Goal: Task Accomplishment & Management: Complete application form

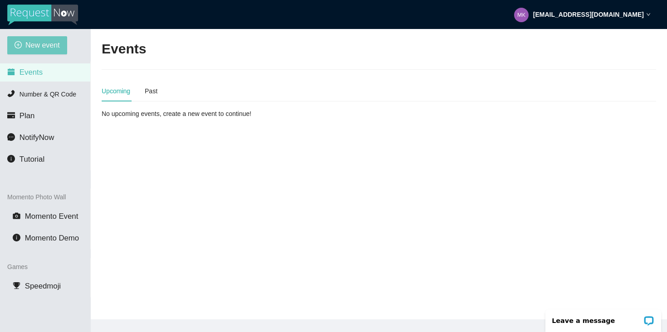
click at [49, 49] on span "New event" at bounding box center [42, 44] width 34 height 11
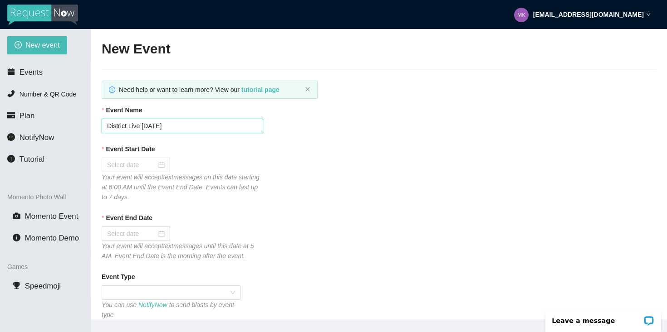
click at [152, 127] on input "District Live [DATE]" at bounding box center [182, 126] width 161 height 15
type input "District Live [DATE]"
click at [159, 164] on div at bounding box center [136, 165] width 68 height 15
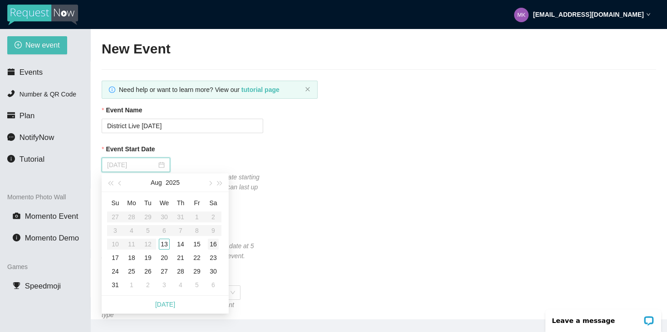
type input "[DATE]"
click at [212, 248] on div "16" at bounding box center [213, 244] width 11 height 11
type input "[DATE]"
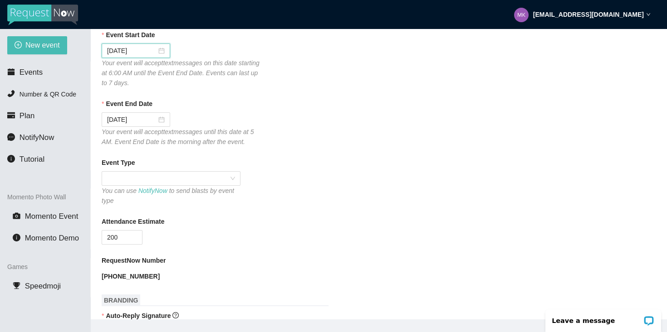
scroll to position [122, 0]
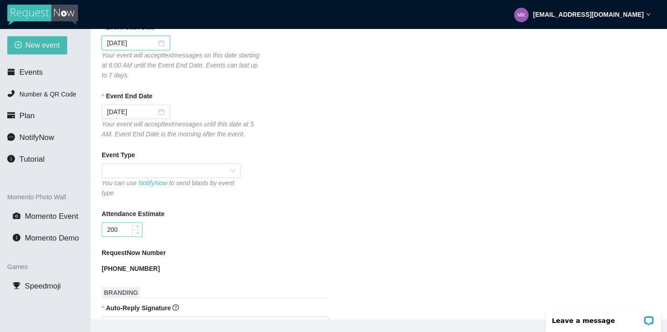
click at [127, 232] on input "200" at bounding box center [122, 230] width 40 height 14
type input "230"
click at [268, 231] on div "Attendance Estimate 230" at bounding box center [379, 223] width 554 height 28
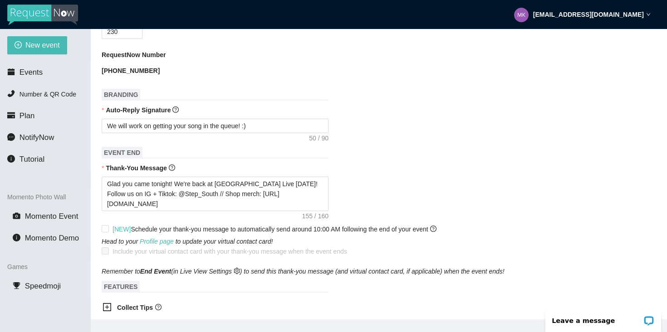
scroll to position [325, 0]
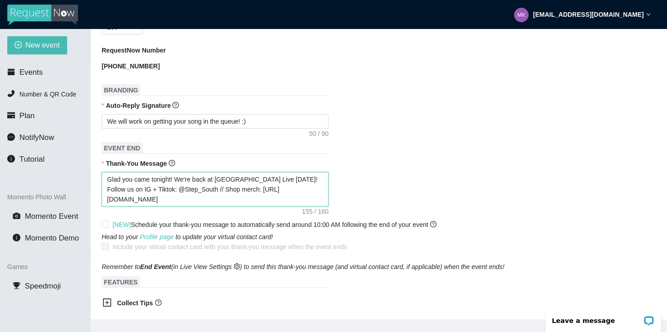
click at [312, 180] on textarea "Glad you came tonight! We're back at [GEOGRAPHIC_DATA] Live [DATE]! Follow us o…" at bounding box center [215, 189] width 227 height 34
type textarea "Glad you came tonight! We're back at [GEOGRAPHIC_DATA] Live [DATE]! Follow us o…"
type textarea "Glad you came tonight! We're back at [GEOGRAPHIC_DATA] Live [DATE], August ! Fo…"
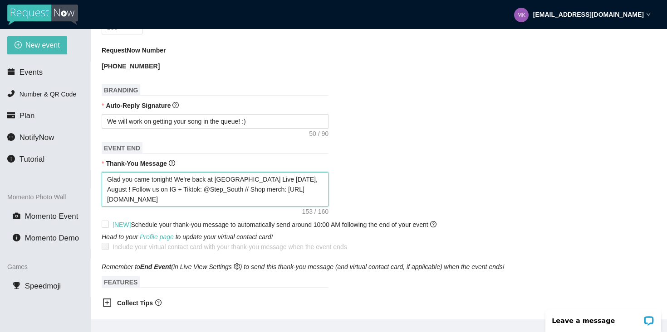
type textarea "Glad you came tonight! We're back at [GEOGRAPHIC_DATA] Live [DATE]! Follow us o…"
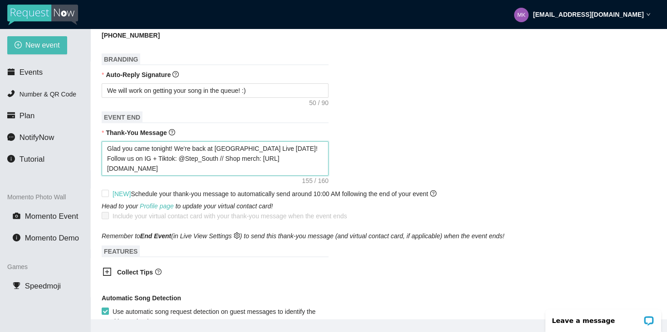
scroll to position [357, 0]
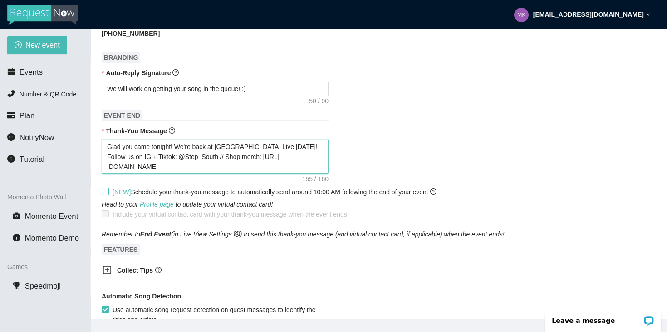
type textarea "Glad you came tonight! We're back at [GEOGRAPHIC_DATA] Live [DATE]! Follow us o…"
click at [103, 193] on input "[NEW] Schedule your thank-you message to automatically send around 10:00 AM fol…" at bounding box center [105, 191] width 6 height 6
checkbox input "true"
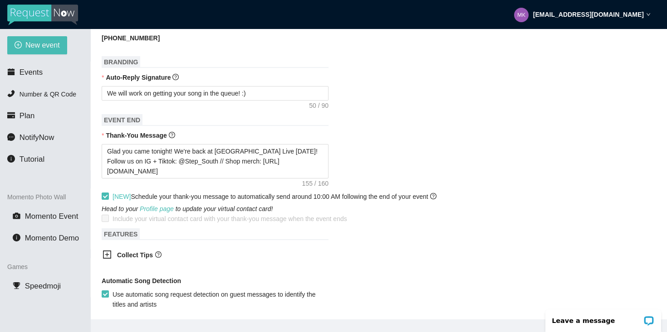
scroll to position [354, 0]
click at [266, 88] on textarea "We will work on getting your song in the queue! :)" at bounding box center [215, 92] width 227 height 15
type textarea "We will work on getting your song in the queue! :"
type textarea "We will work on getting your song in the queue!"
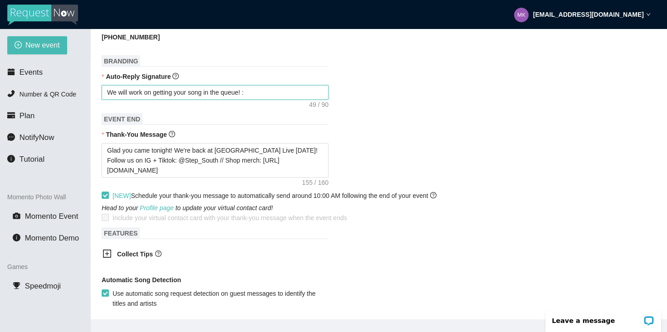
type textarea "We will work on getting your song in the queue!"
type textarea "We will work on getting your song in the queue! I"
type textarea "We will work on getting your song in the queue! If"
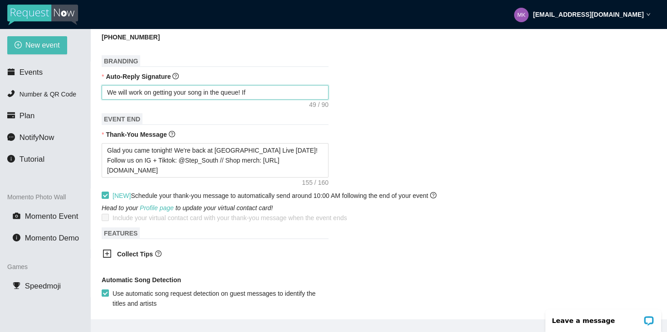
type textarea "We will work on getting your song in the queue! If"
type textarea "We will work on getting your song in the queue! If i"
type textarea "We will work on getting your song in the queue! If it"
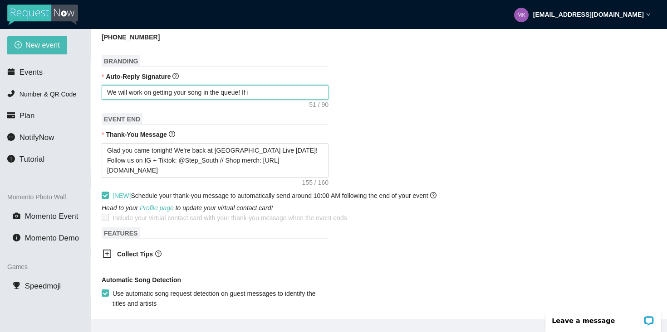
type textarea "We will work on getting your song in the queue! If it"
type textarea "We will work on getting your song in the queue! If it s"
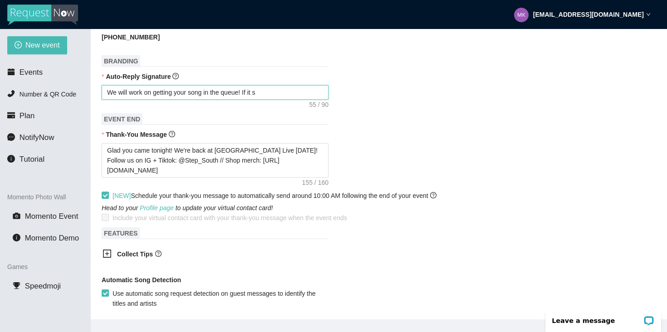
type textarea "We will work on getting your song in the queue! If it s"
type textarea "We will work on getting your song in the queue! If it"
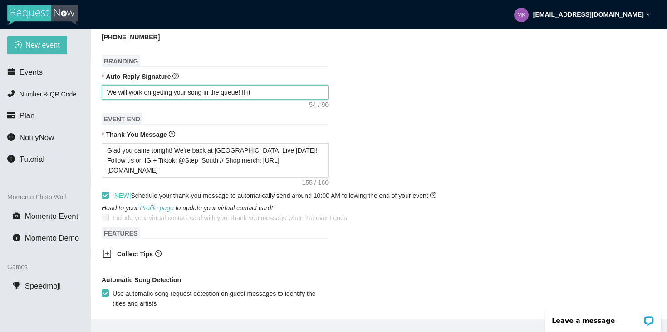
type textarea "We will work on getting your song in the queue! If it"
type textarea "We will work on getting your song in the queue! If its"
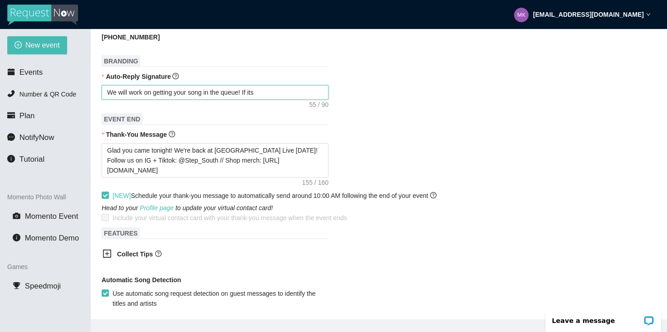
type textarea "We will work on getting your song in the queue! If its a"
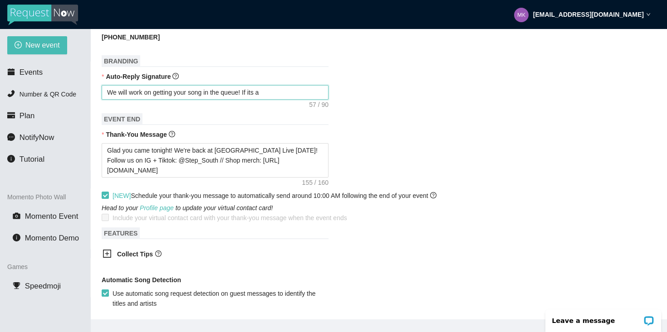
type textarea "We will work on getting your song in the queue! If its a"
type textarea "We will work on getting your song in the queue! If its"
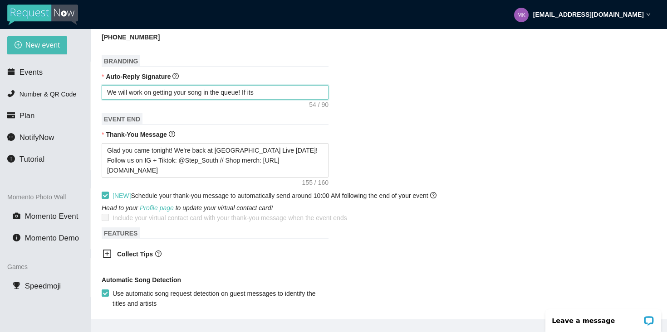
type textarea "We will work on getting your song in the queue! If it"
type textarea "We will work on getting your song in the queue! If it'"
type textarea "We will work on getting your song in the queue! If it's"
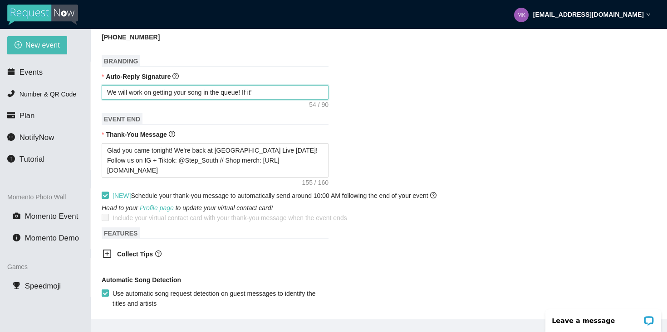
type textarea "We will work on getting your song in the queue! If it's"
type textarea "We will work on getting your song in the queue! If it's a"
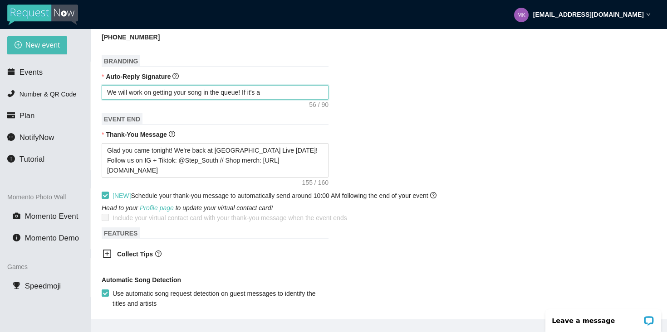
type textarea "We will work on getting your song in the queue! If it's a"
type textarea "We will work on getting your song in the queue! If it's a s"
type textarea "We will work on getting your song in the queue! If it's a so"
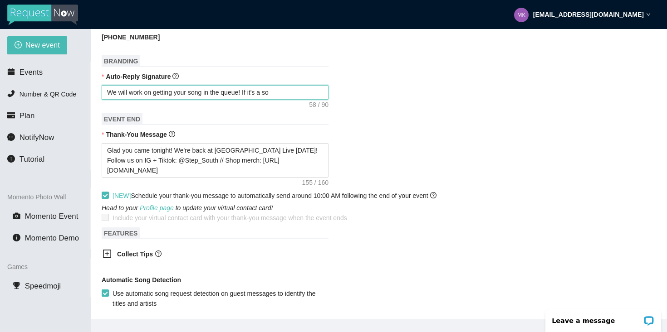
type textarea "We will work on getting your song in the queue! If it's a son"
type textarea "We will work on getting your song in the queue! If it's a song"
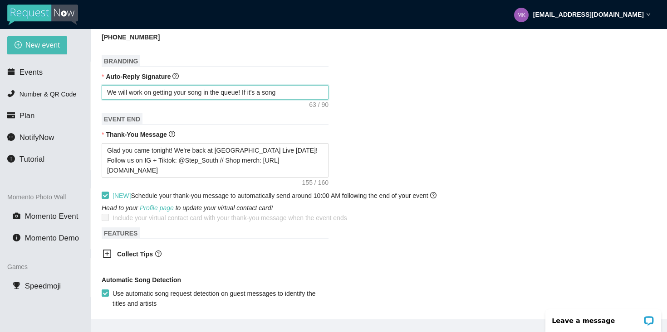
type textarea "We will work on getting your song in the queue! If it's a song o"
type textarea "We will work on getting your song in the queue! If it's a song on"
type textarea "We will work on getting your song in the queue! If it's a song onl"
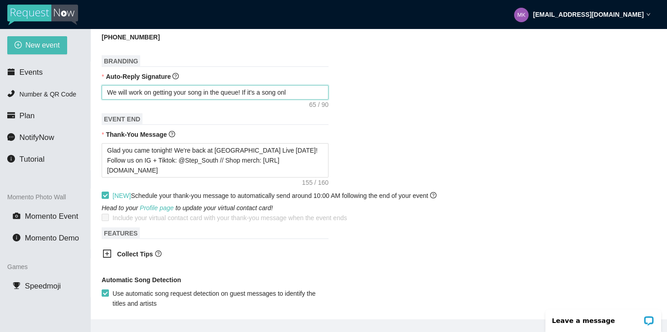
type textarea "We will work on getting your song in the queue! If it's a song onlt"
type textarea "We will work on getting your song in the queue! If it's a song onlty"
type textarea "We will work on getting your song in the queue! If it's a song onlt"
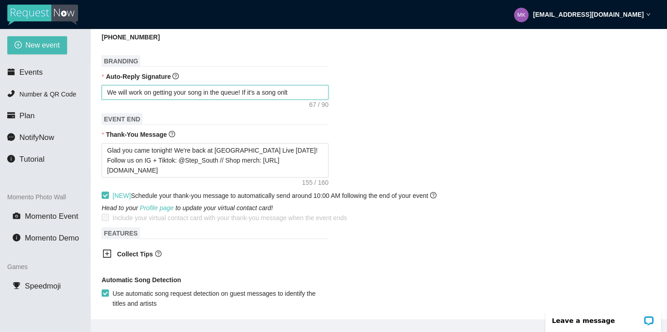
type textarea "We will work on getting your song in the queue! If it's a song onl"
type textarea "We will work on getting your song in the queue! If it's a song onl y"
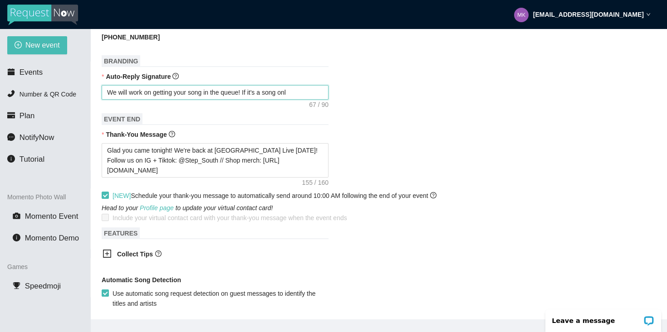
type textarea "We will work on getting your song in the queue! If it's a song onl y"
type textarea "We will work on getting your song in the queue! If it's a song onl"
type textarea "We will work on getting your song in the queue! If it's a song only"
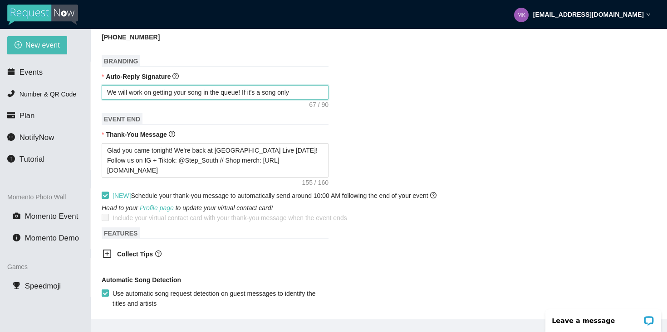
type textarea "We will work on getting your song in the queue! If it's a song only"
type textarea "We will work on getting your song in the queue! If it's a song only y"
type textarea "We will work on getting your song in the queue! If it's a song only yo"
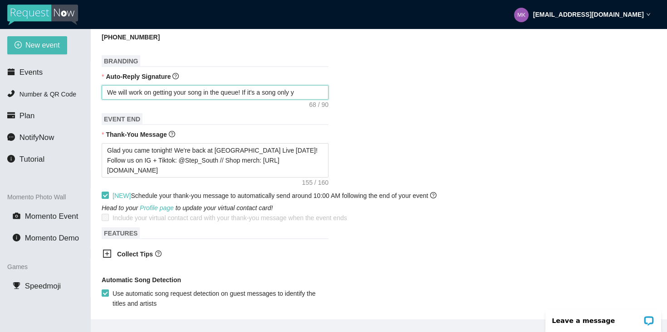
type textarea "We will work on getting your song in the queue! If it's a song only yo"
type textarea "We will work on getting your song in the queue! If it's a song only you"
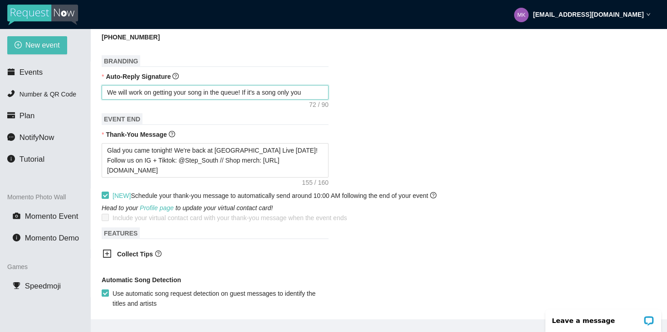
type textarea "We will work on getting your song in the queue! If it's a song only you a"
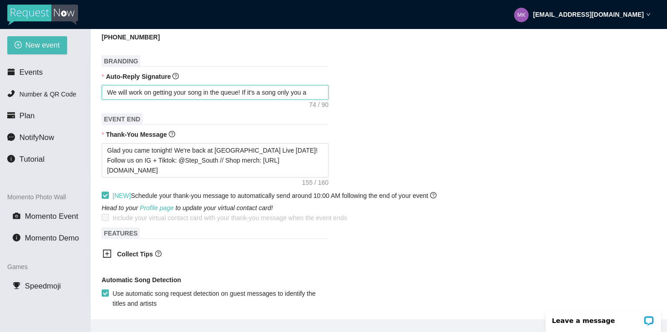
type textarea "We will work on getting your song in the queue! If it's a song only you a"
type textarea "We will work on getting your song in the queue! If it's a song only you"
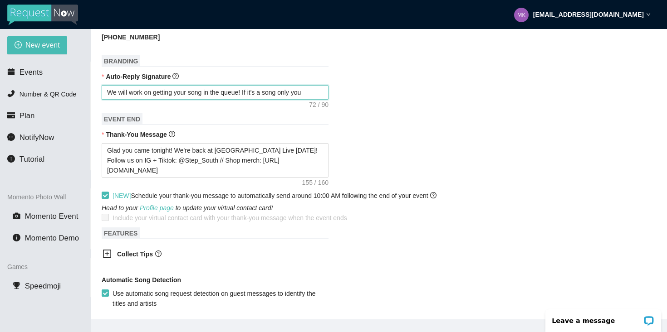
type textarea "We will work on getting your song in the queue! If it's a song only yo"
type textarea "We will work on getting your song in the queue! If it's a song only y"
type textarea "We will work on getting your song in the queue! If it's a song only"
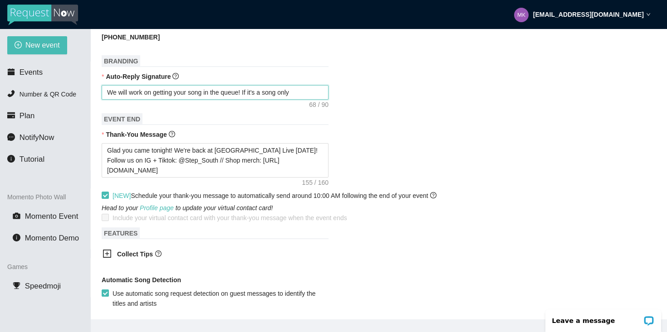
type textarea "We will work on getting your song in the queue! If it's a song only a"
type textarea "We will work on getting your song in the queue! If it's a song only a f"
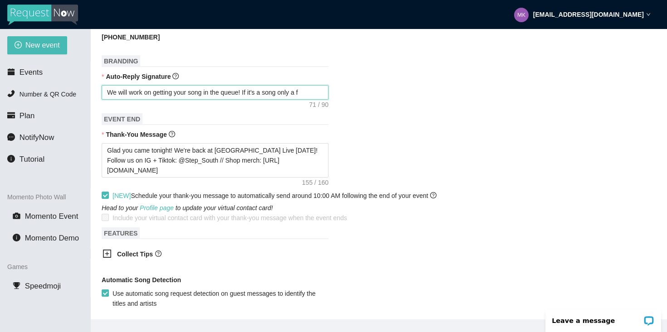
type textarea "We will work on getting your song in the queue! If it's a song only a fe"
type textarea "We will work on getting your song in the queue! If it's a song only a few"
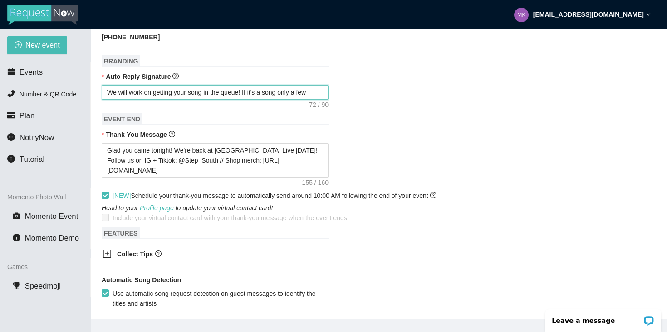
type textarea "We will work on getting your song in the queue! If it's a song only a few"
type textarea "We will work on getting your song in the queue! If it's a song only a few o"
type textarea "We will work on getting your song in the queue! If it's a song only a few of"
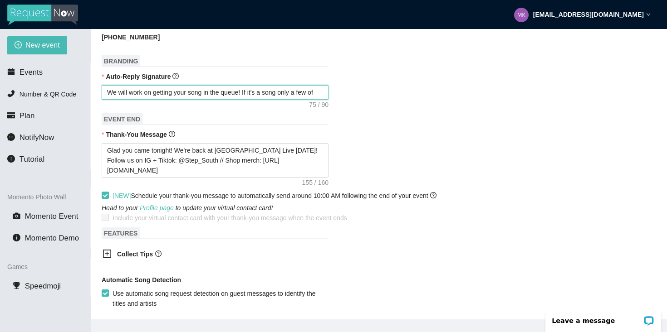
type textarea "We will work on getting your song in the queue! If it's a song only a few of"
type textarea "We will work on getting your song in the queue! If it's a song only a few of y"
type textarea "We will work on getting your song in the queue! If it's a song only a few of yu"
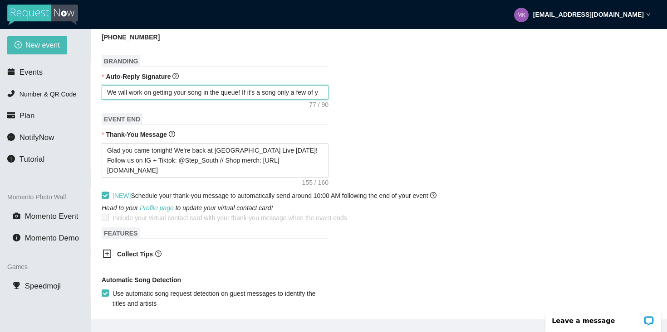
type textarea "We will work on getting your song in the queue! If it's a song only a few of yu"
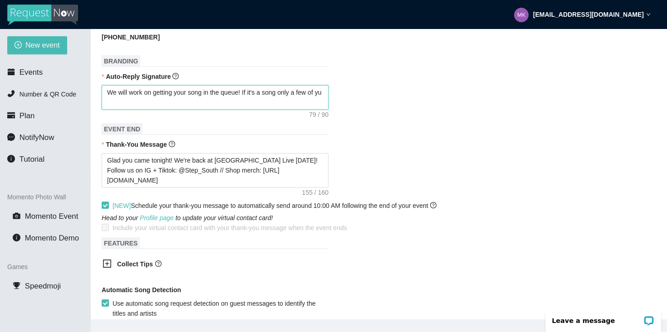
type textarea "We will work on getting your song in the queue! If it's a song only a few of y"
type textarea "We will work on getting your song in the queue! If it's a song only a few of yo"
type textarea "We will work on getting your song in the queue! If it's a song only a few of yoy"
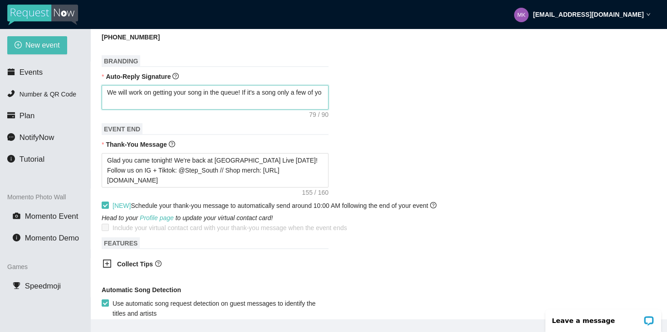
type textarea "We will work on getting your song in the queue! If it's a song only a few of yoy"
type textarea "We will work on getting your song in the queue! If it's a song only a few of yo…"
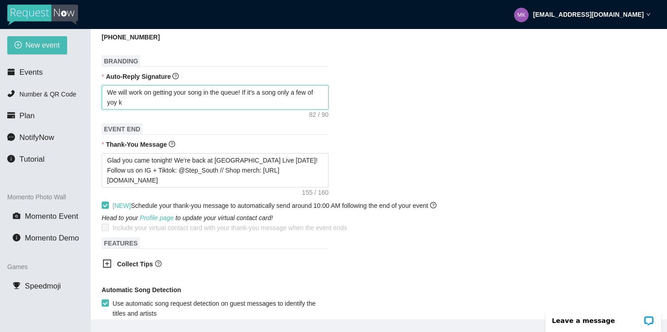
type textarea "We will work on getting your song in the queue! If it's a song only a few of yoy"
type textarea "We will work on getting your song in the queue! If it's a song only a few of yo"
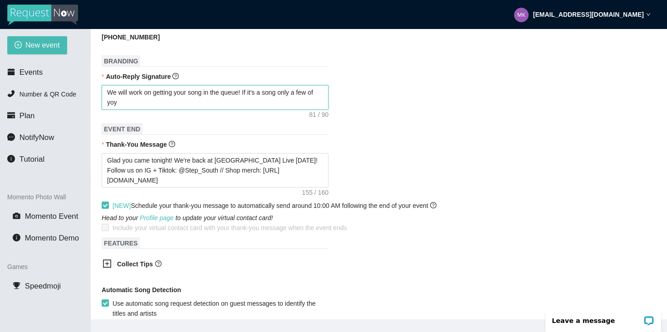
type textarea "We will work on getting your song in the queue! If it's a song only a few of yo"
type textarea "We will work on getting your song in the queue! If it's a song only a few of you"
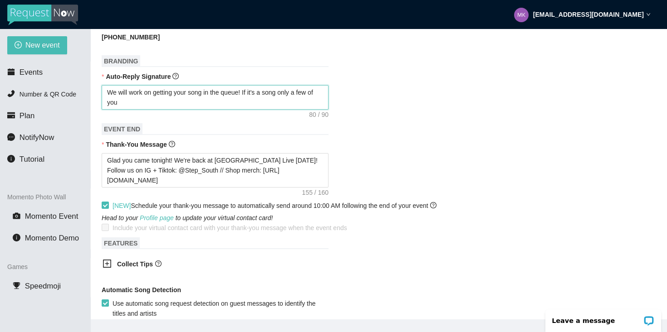
type textarea "We will work on getting your song in the queue! If it's a song only a few of yo…"
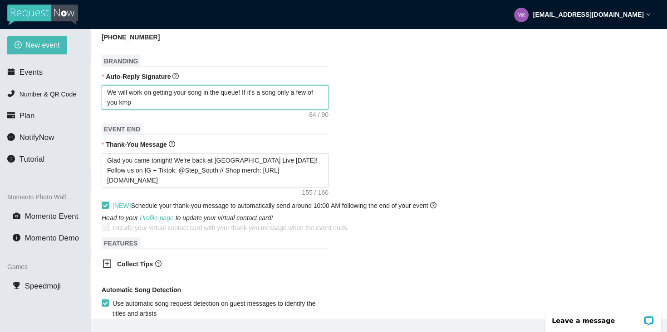
type textarea "We will work on getting your song in the queue! If it's a song only a few of yo…"
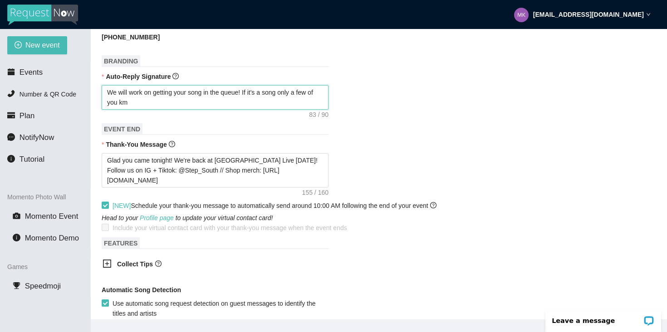
type textarea "We will work on getting your song in the queue! If it's a song only a few of yo…"
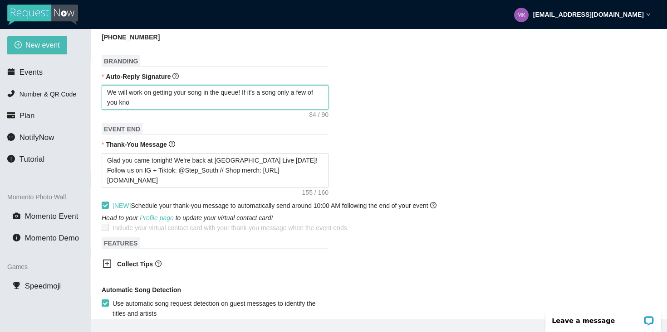
type textarea "We will work on getting your song in the queue! If it's a song only a few of yo…"
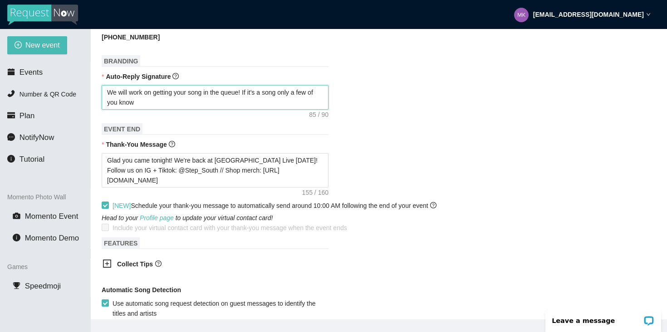
type textarea "We will work on getting your song in the queue! If it's a song only a few of yo…"
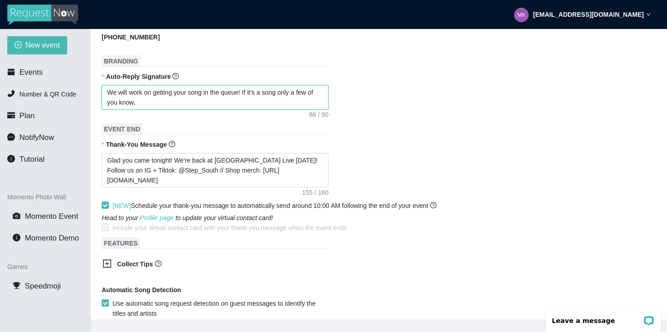
type textarea "We will work on getting your song in the queue! If it's a song only a few of yo…"
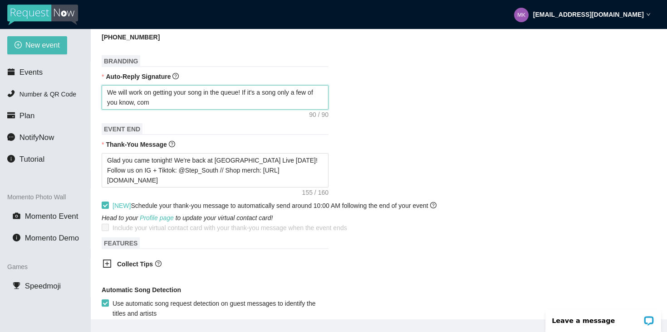
type textarea "We will work on getting your song in the queue! If it's a song only a few of yo…"
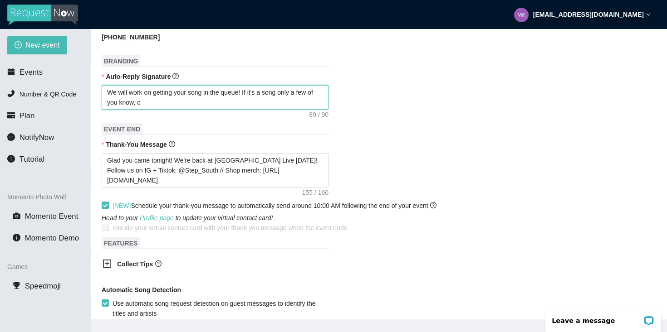
type textarea "We will work on getting your song in the queue! If it's a song only a few of yo…"
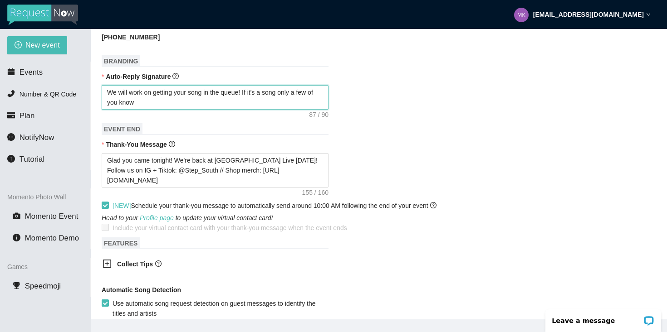
type textarea "We will work on getting your song in the queue! If it's a song only a few of yo…"
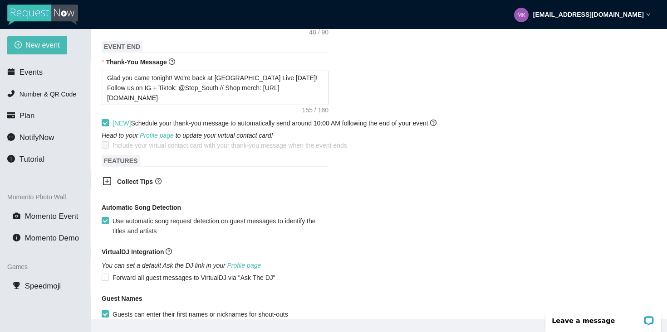
scroll to position [427, 0]
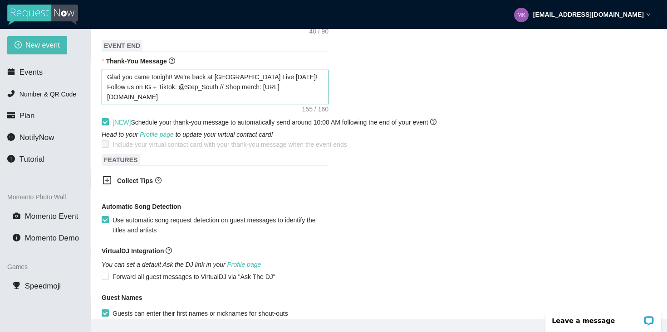
click at [133, 88] on textarea "Glad you came tonight! We're back at [GEOGRAPHIC_DATA] Live [DATE]! Follow us o…" at bounding box center [215, 87] width 227 height 34
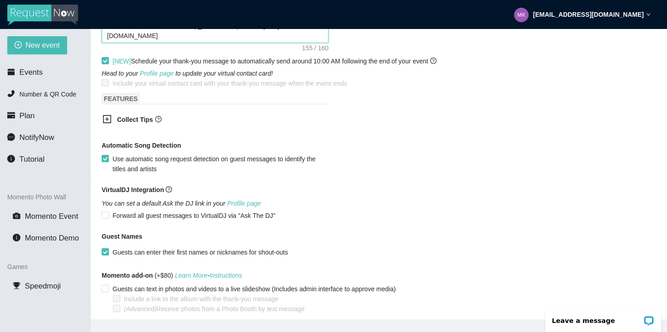
scroll to position [515, 0]
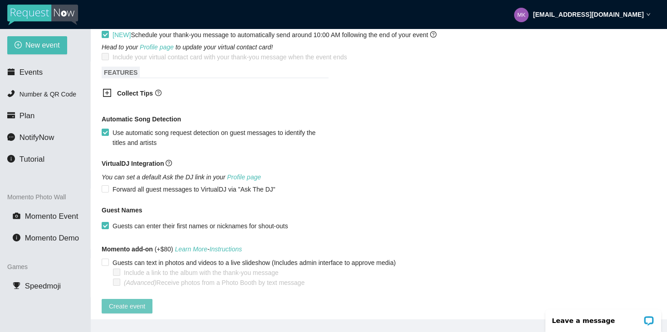
click at [133, 305] on span "Create event" at bounding box center [127, 307] width 36 height 10
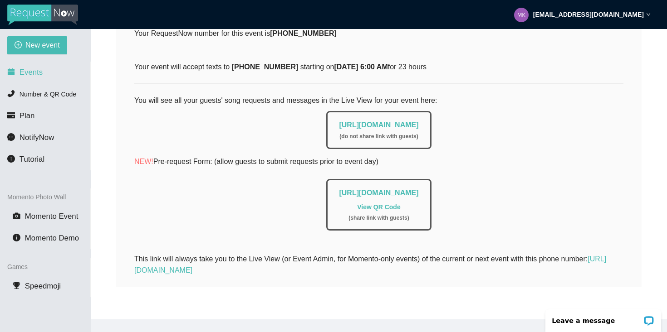
click at [38, 67] on li "Events" at bounding box center [45, 73] width 90 height 18
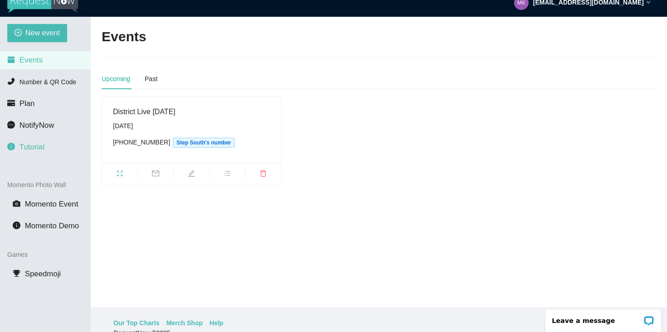
scroll to position [9, 0]
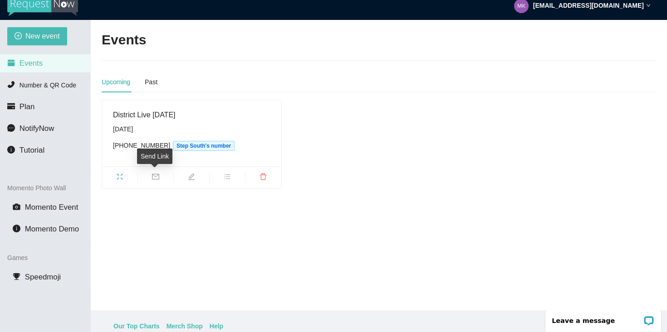
click at [155, 177] on icon "mail" at bounding box center [155, 176] width 7 height 7
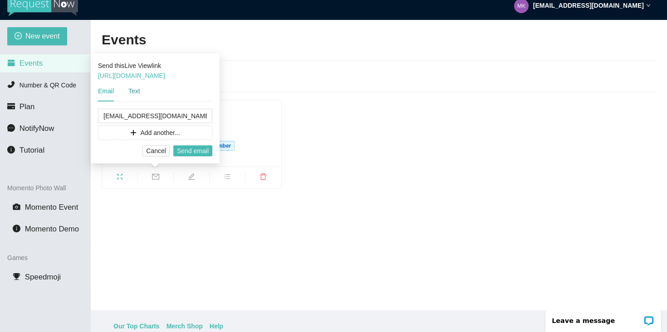
click at [136, 94] on div "Text" at bounding box center [134, 91] width 12 height 10
click at [192, 152] on span "Send text" at bounding box center [195, 151] width 27 height 10
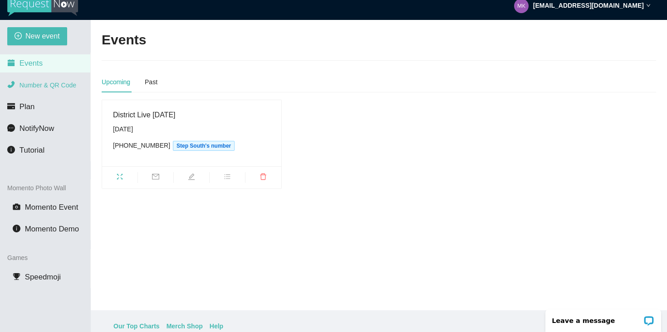
click at [68, 84] on span "Number & QR Code" at bounding box center [48, 85] width 57 height 7
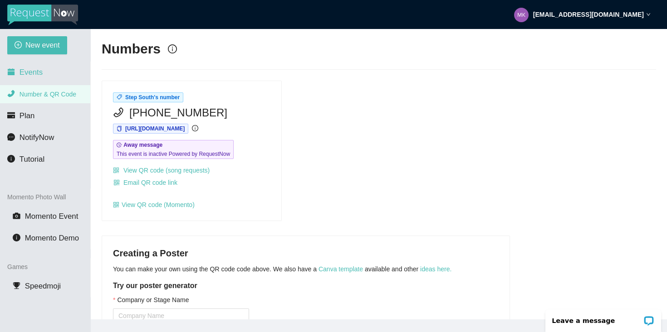
click at [47, 75] on li "Events" at bounding box center [45, 73] width 90 height 18
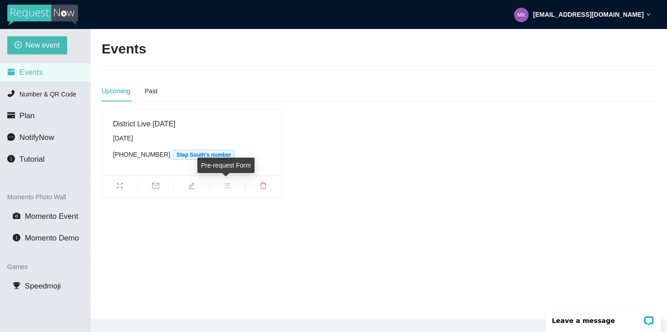
click at [226, 185] on icon "bars" at bounding box center [227, 185] width 7 height 7
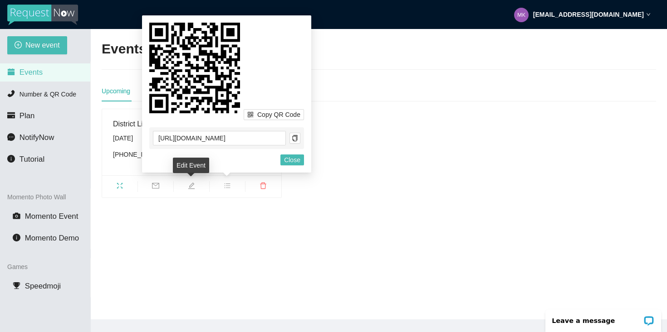
click at [187, 186] on span "edit" at bounding box center [191, 187] width 35 height 10
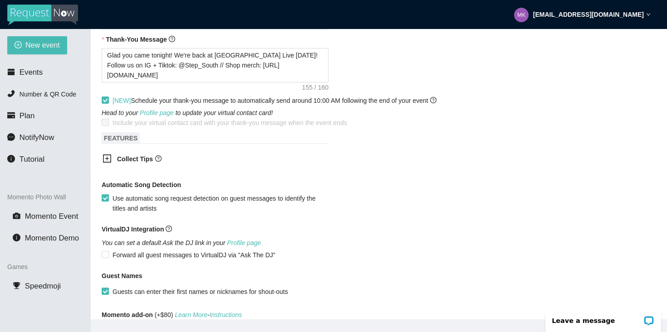
scroll to position [527, 0]
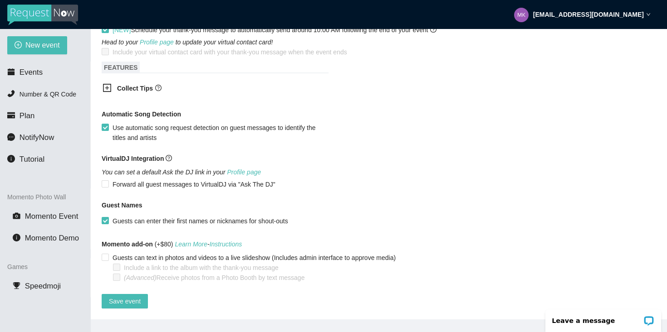
click at [130, 297] on span "Save event" at bounding box center [125, 302] width 32 height 10
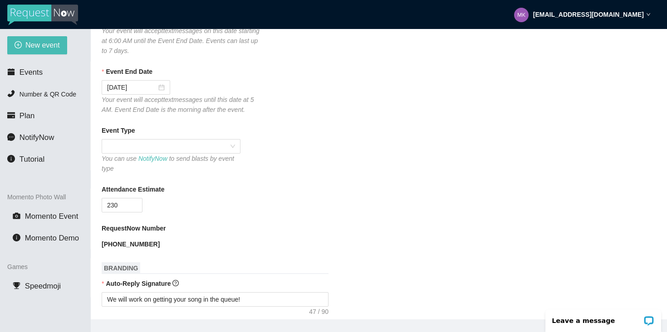
scroll to position [0, 0]
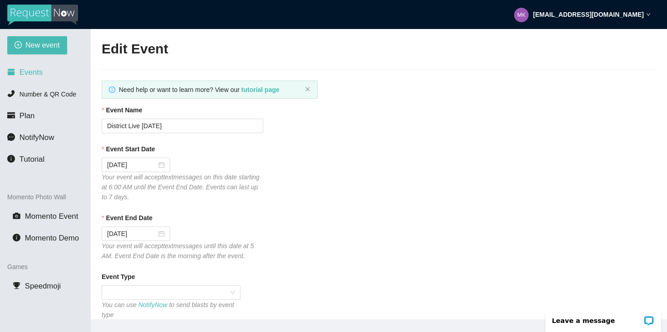
click at [39, 72] on span "Events" at bounding box center [31, 72] width 23 height 9
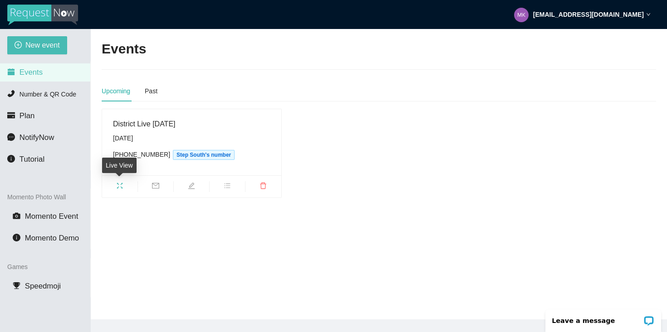
click at [127, 186] on span "fullscreen" at bounding box center [119, 187] width 35 height 10
click at [65, 89] on li "Number & QR Code" at bounding box center [45, 94] width 90 height 18
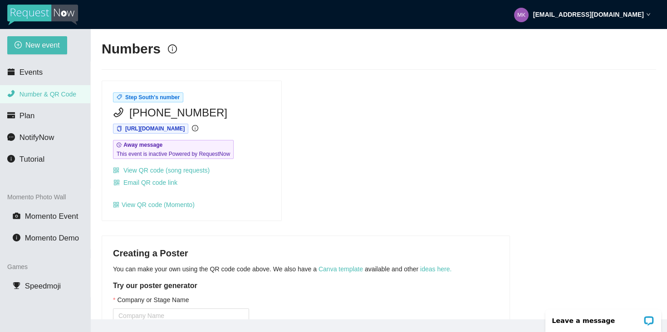
click at [637, 13] on strong "[EMAIL_ADDRESS][DOMAIN_NAME]" at bounding box center [588, 14] width 111 height 7
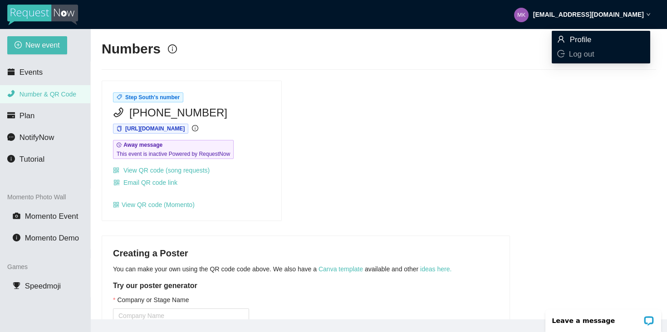
click at [579, 39] on span "Profile" at bounding box center [581, 39] width 22 height 9
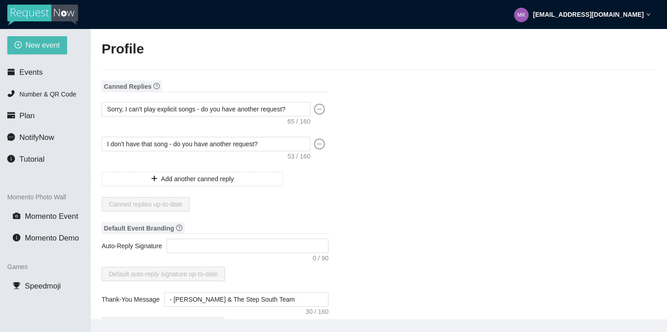
type input "Step South"
type input "DJ"
type input "[PHONE_NUMBER]"
type input "[EMAIL_ADDRESS][DOMAIN_NAME]"
click at [36, 74] on span "Events" at bounding box center [31, 72] width 23 height 9
